Goal: Find specific page/section: Find specific page/section

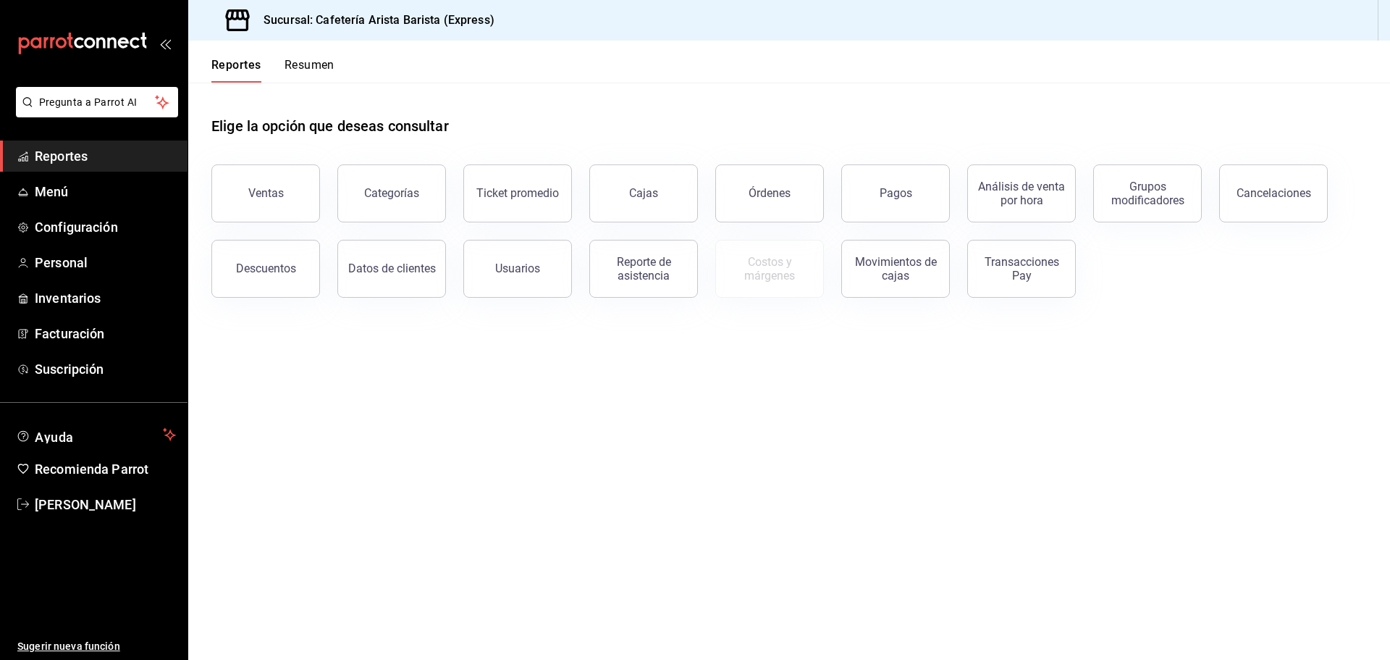
click at [328, 59] on button "Resumen" at bounding box center [310, 70] width 50 height 25
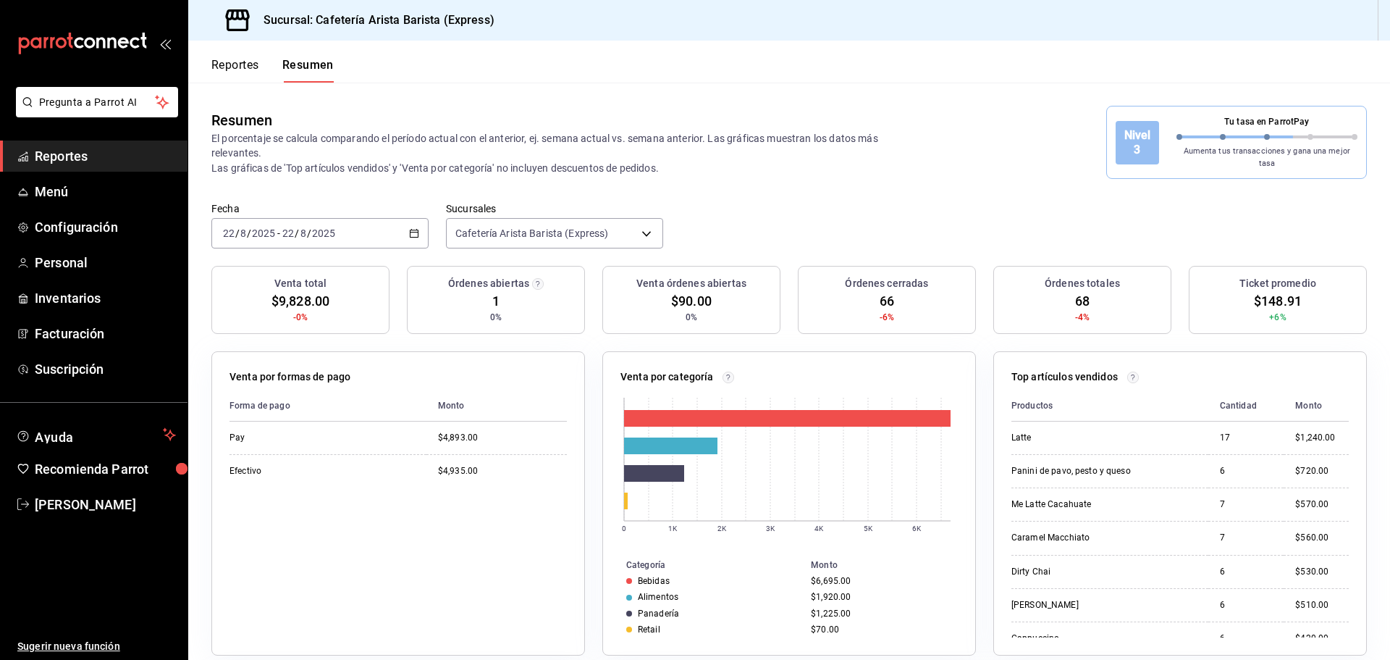
click at [236, 75] on button "Reportes" at bounding box center [235, 70] width 48 height 25
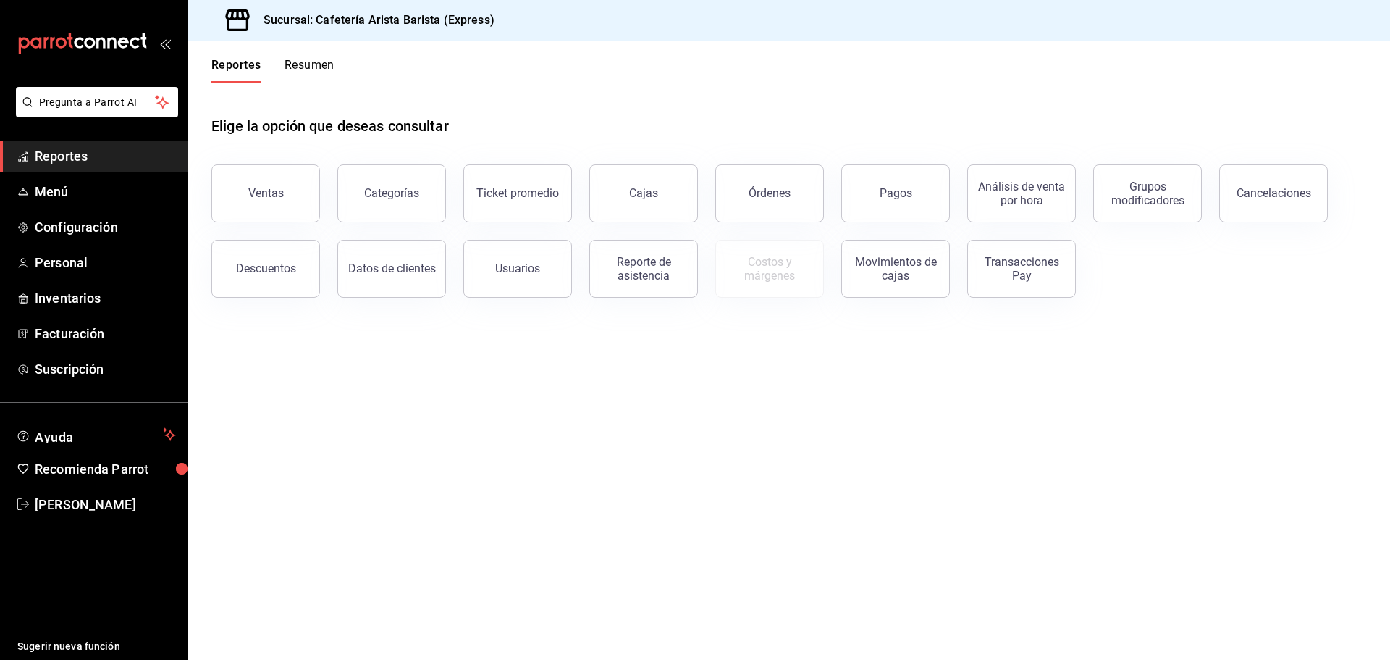
click at [308, 67] on button "Resumen" at bounding box center [310, 70] width 50 height 25
